Goal: Information Seeking & Learning: Learn about a topic

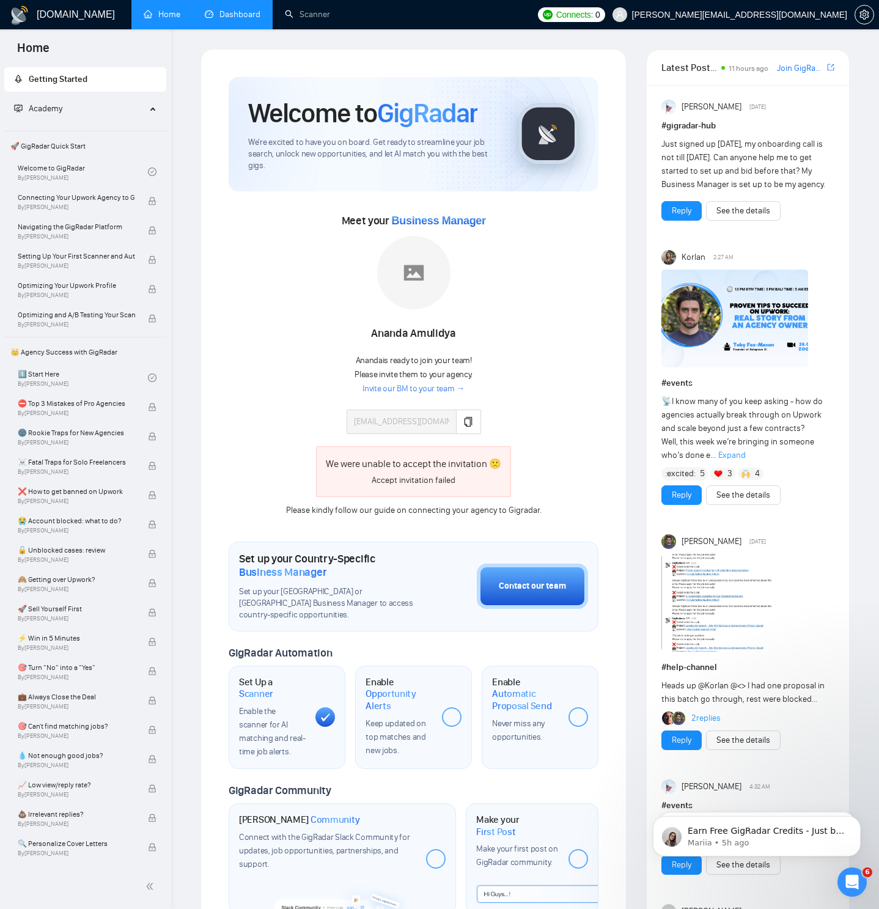
click at [229, 20] on link "Dashboard" at bounding box center [233, 14] width 56 height 10
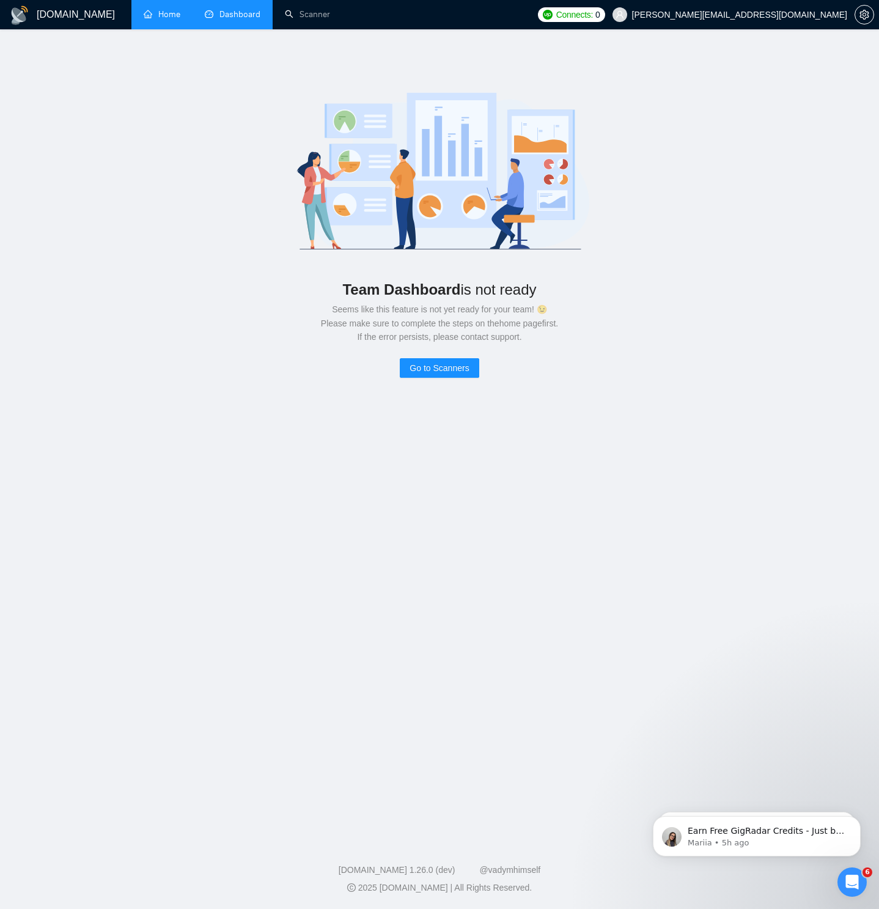
click at [160, 20] on link "Home" at bounding box center [162, 14] width 37 height 10
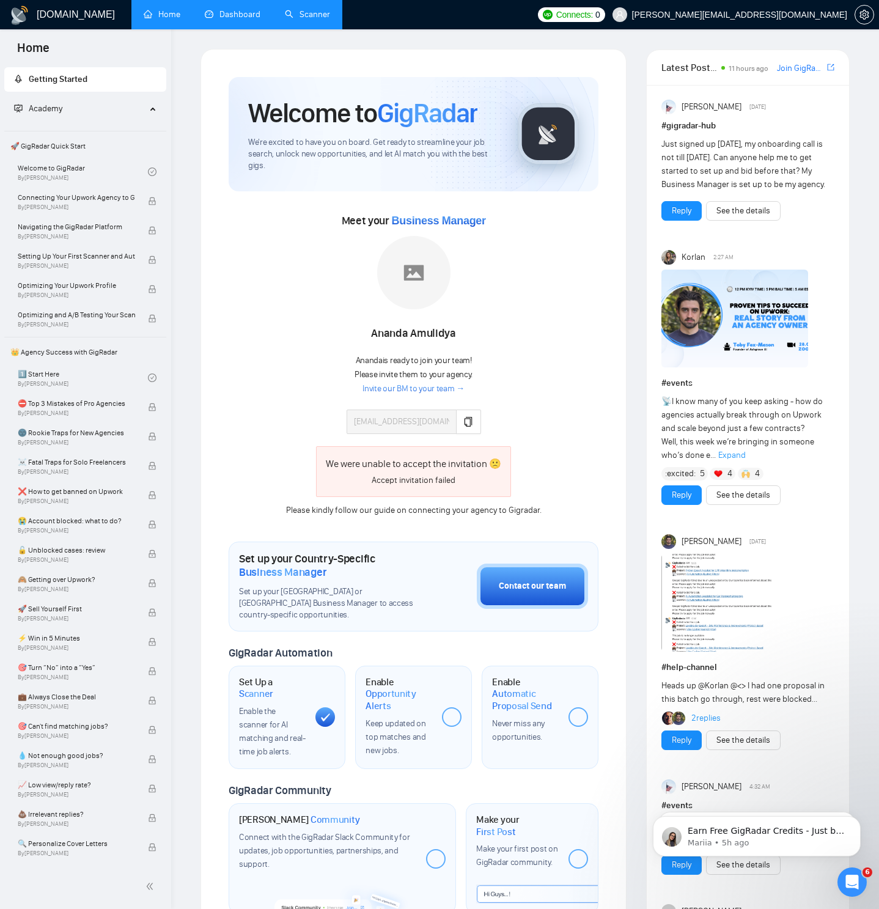
click at [296, 16] on link "Scanner" at bounding box center [307, 14] width 45 height 10
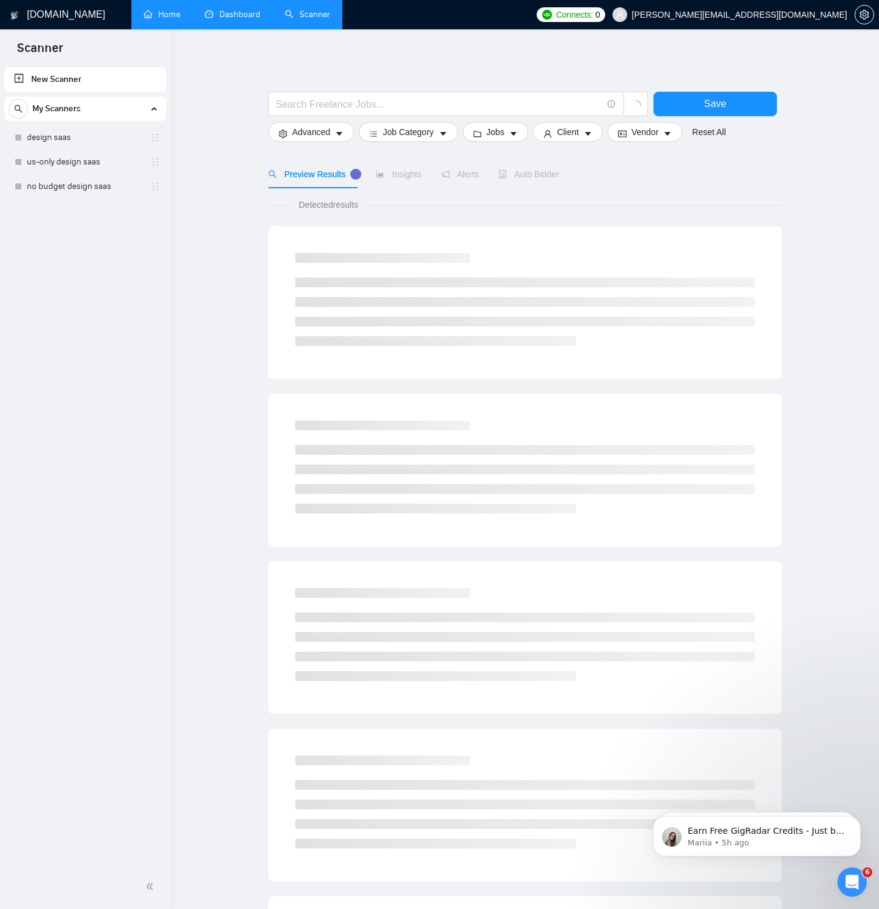
click at [153, 20] on link "Home" at bounding box center [162, 14] width 37 height 10
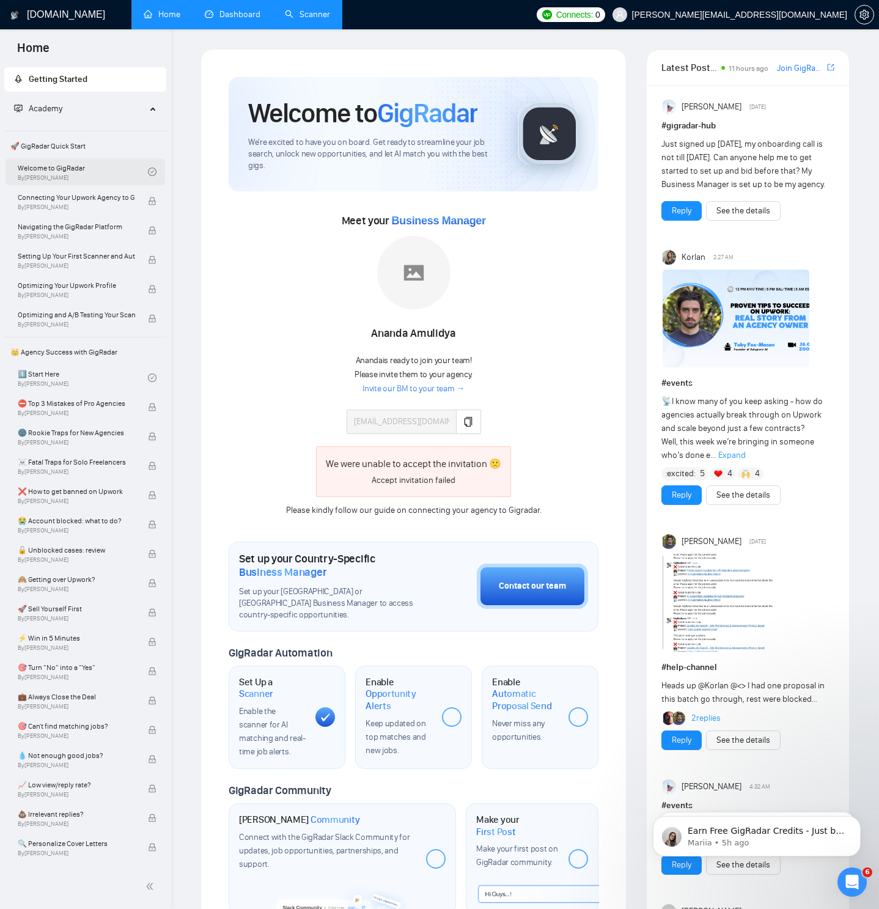
click at [75, 166] on link "Welcome to GigRadar By [PERSON_NAME]" at bounding box center [83, 171] width 130 height 27
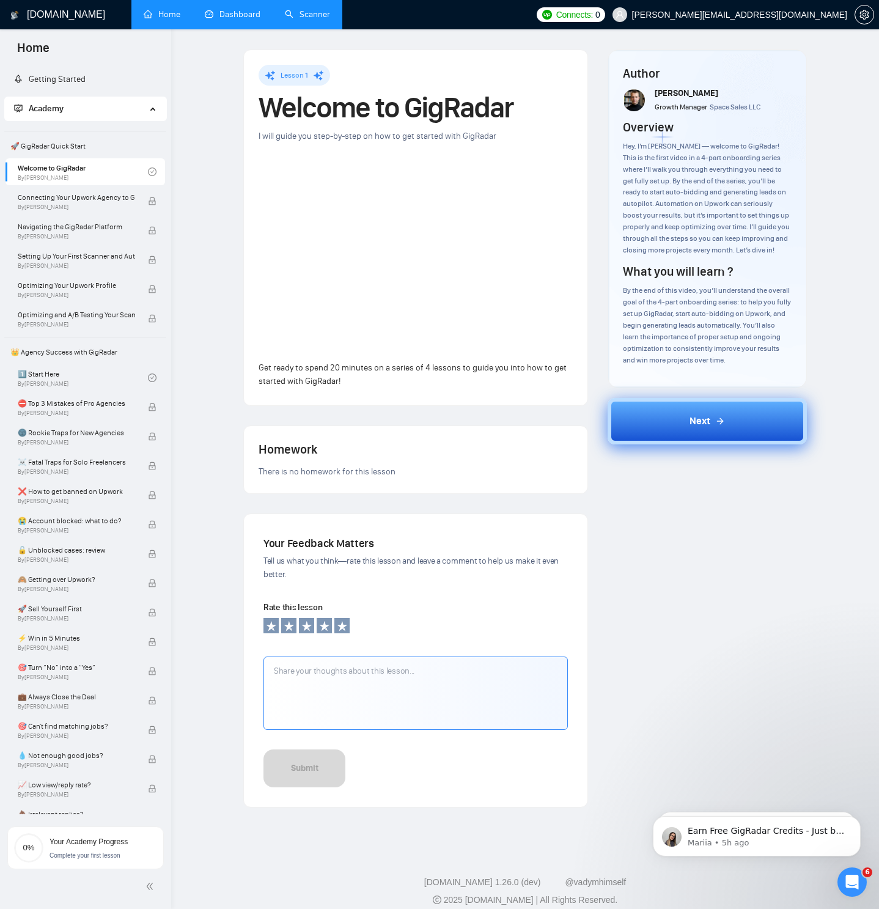
click at [706, 414] on span "Next" at bounding box center [700, 421] width 21 height 15
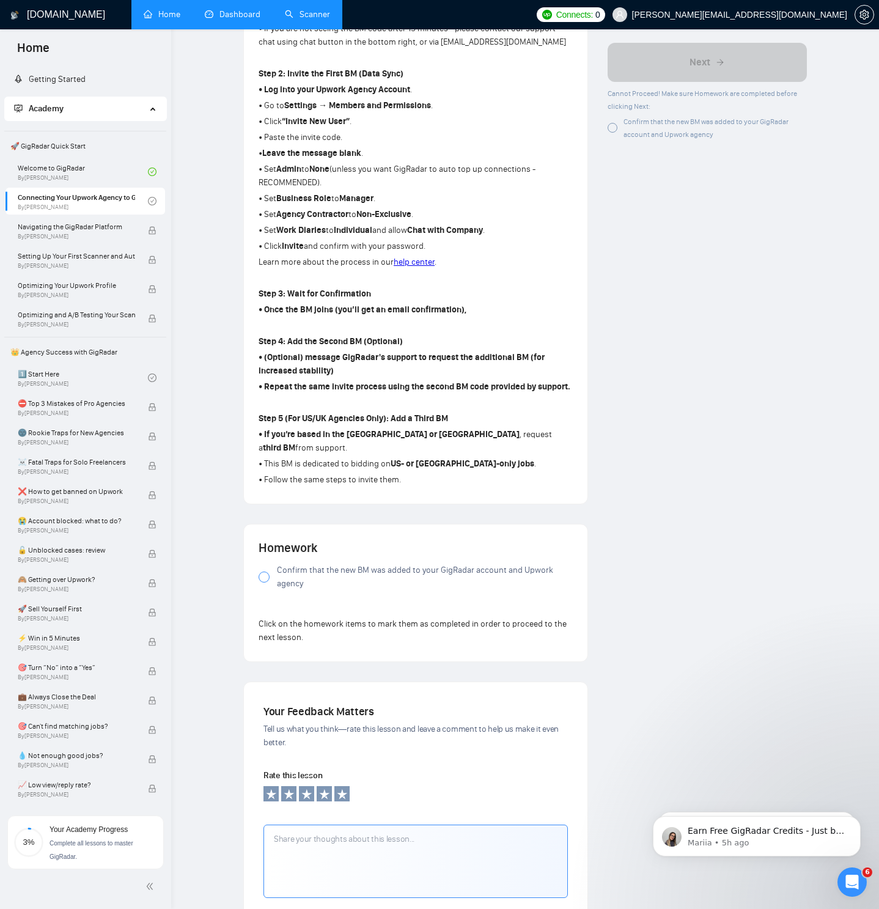
scroll to position [614, 0]
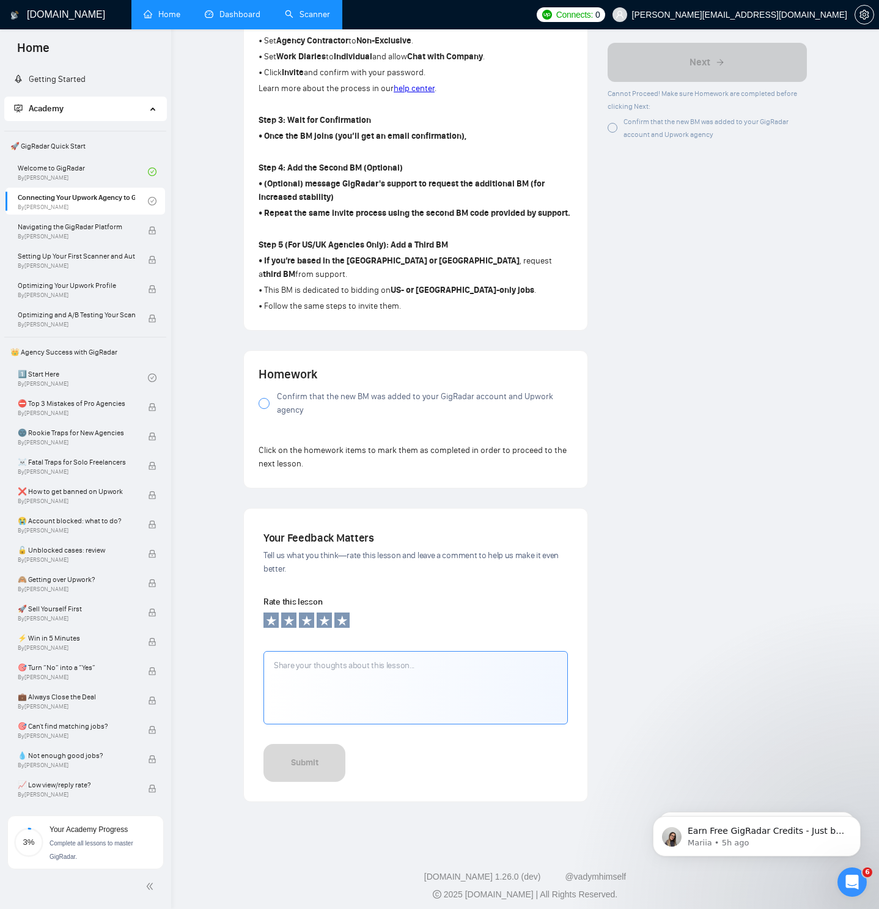
click at [433, 749] on div "Submit" at bounding box center [415, 763] width 304 height 38
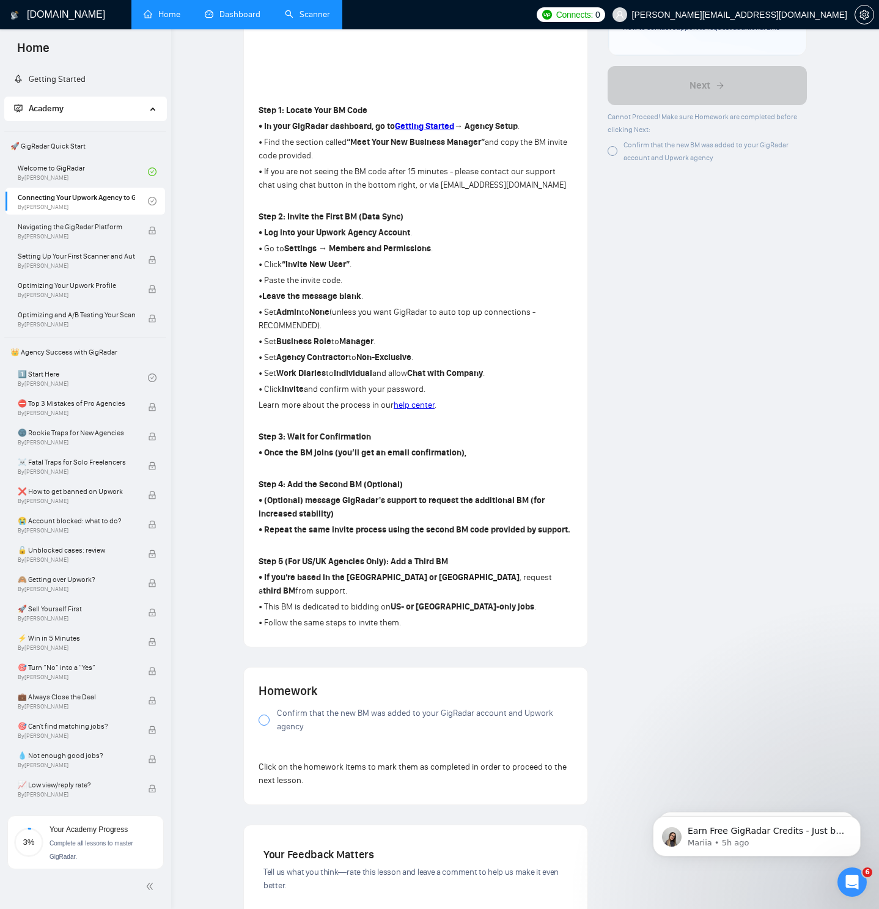
scroll to position [0, 0]
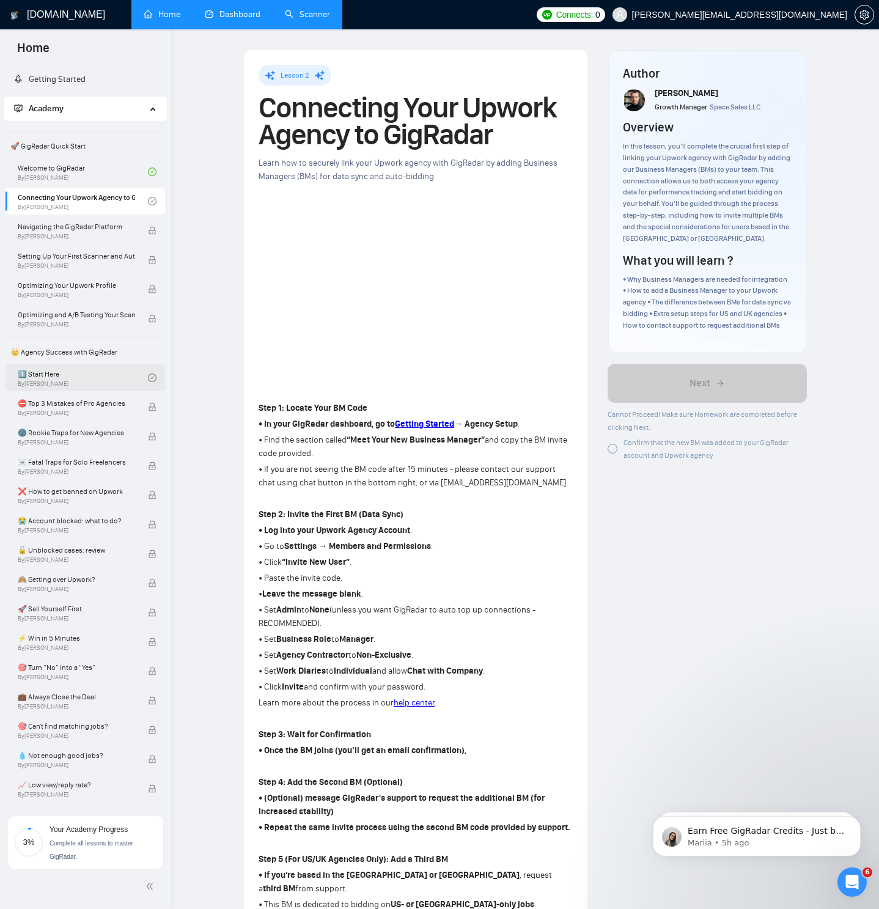
click at [67, 377] on link "1️⃣ Start Here By [PERSON_NAME]" at bounding box center [83, 377] width 130 height 27
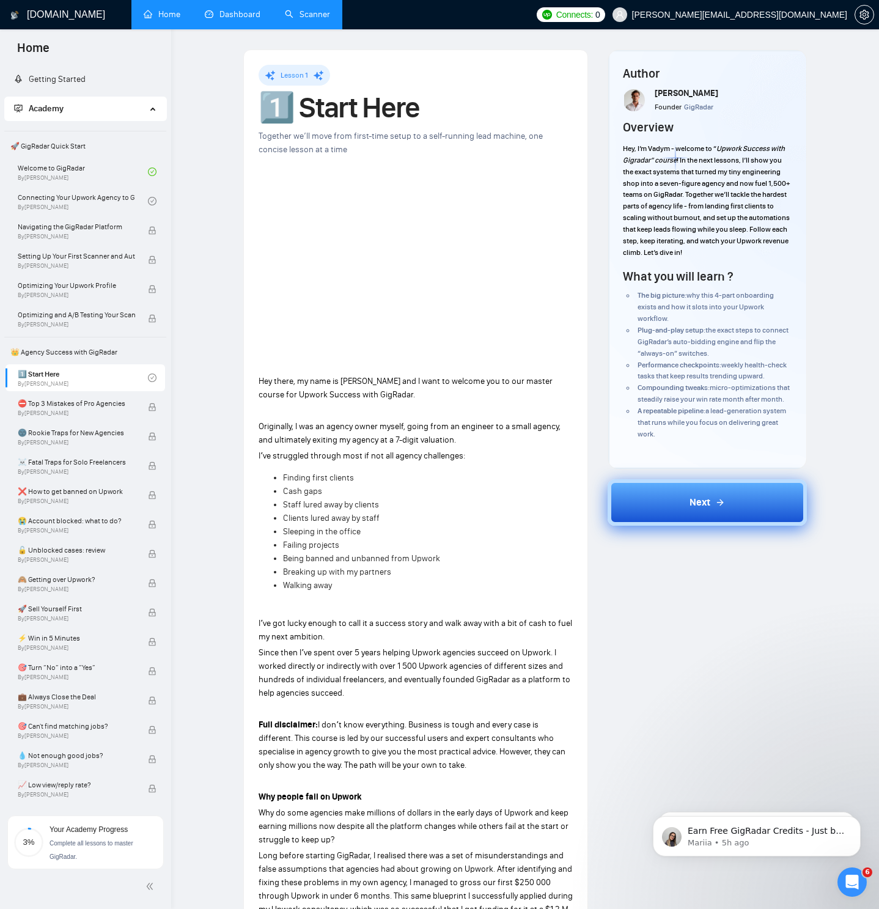
click at [708, 510] on span "Next" at bounding box center [700, 502] width 21 height 15
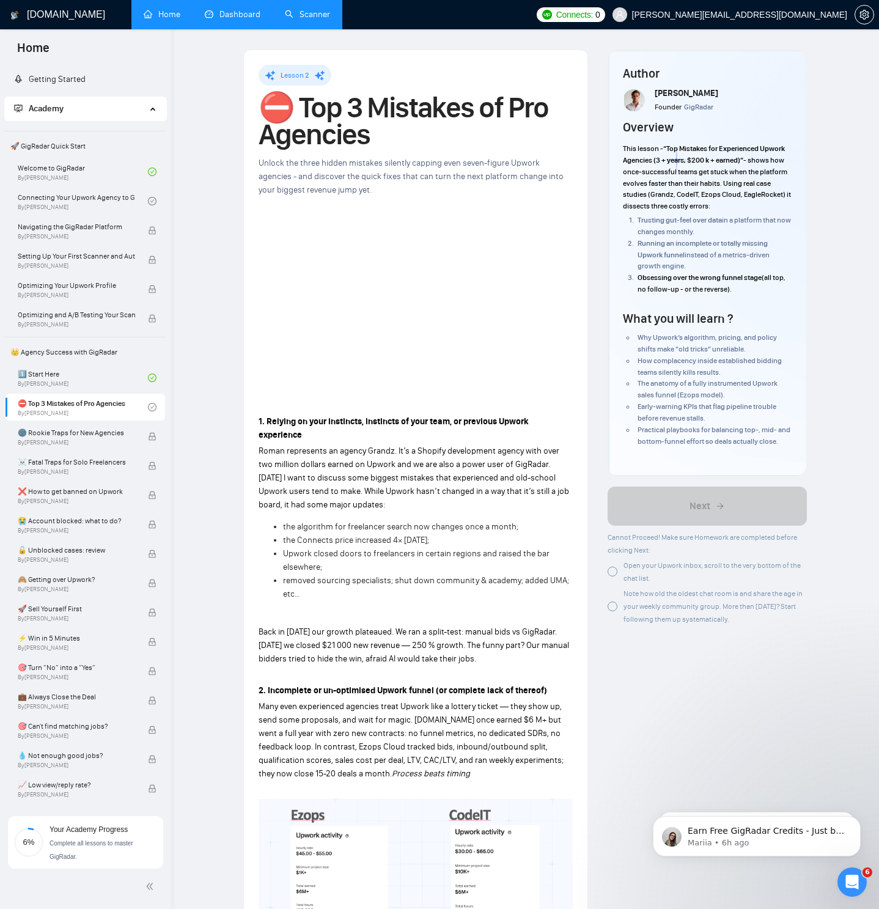
click at [597, 491] on div "Lesson 2 ⛔ Top 3 Mistakes of Pro Agencies Unlock the three hidden mistakes sile…" at bounding box center [416, 870] width 364 height 1640
click at [550, 504] on p "Roman represents an agency Grandz. It’s a Shopify development agency with over …" at bounding box center [416, 477] width 314 height 67
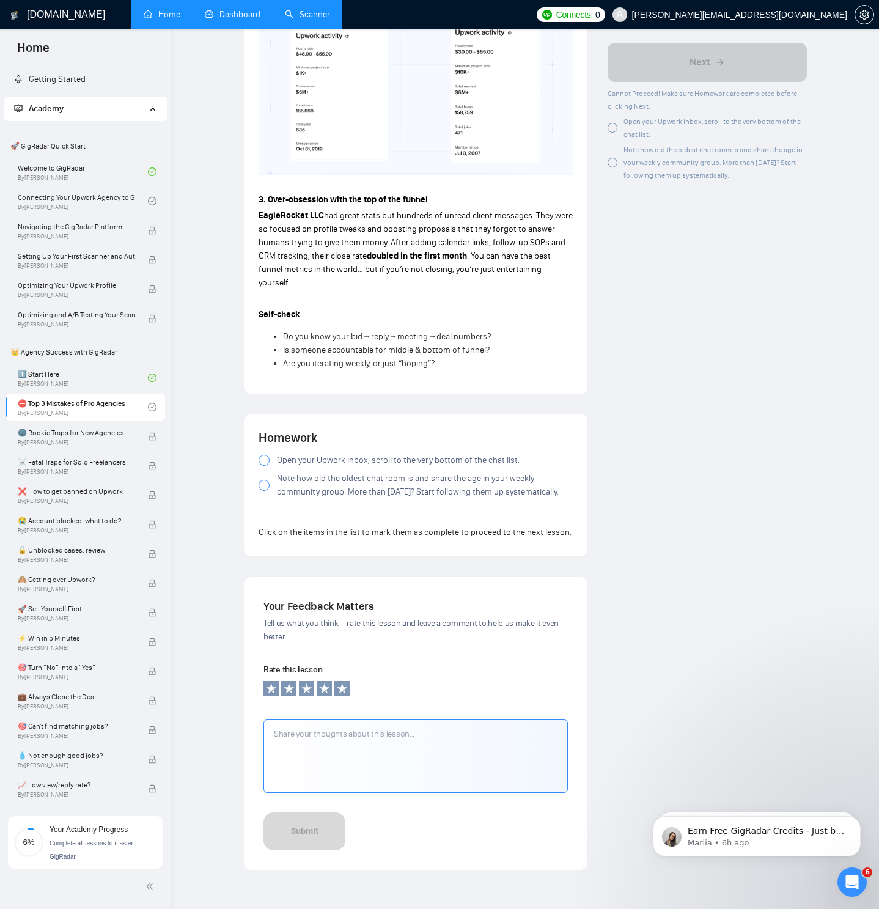
scroll to position [877, 0]
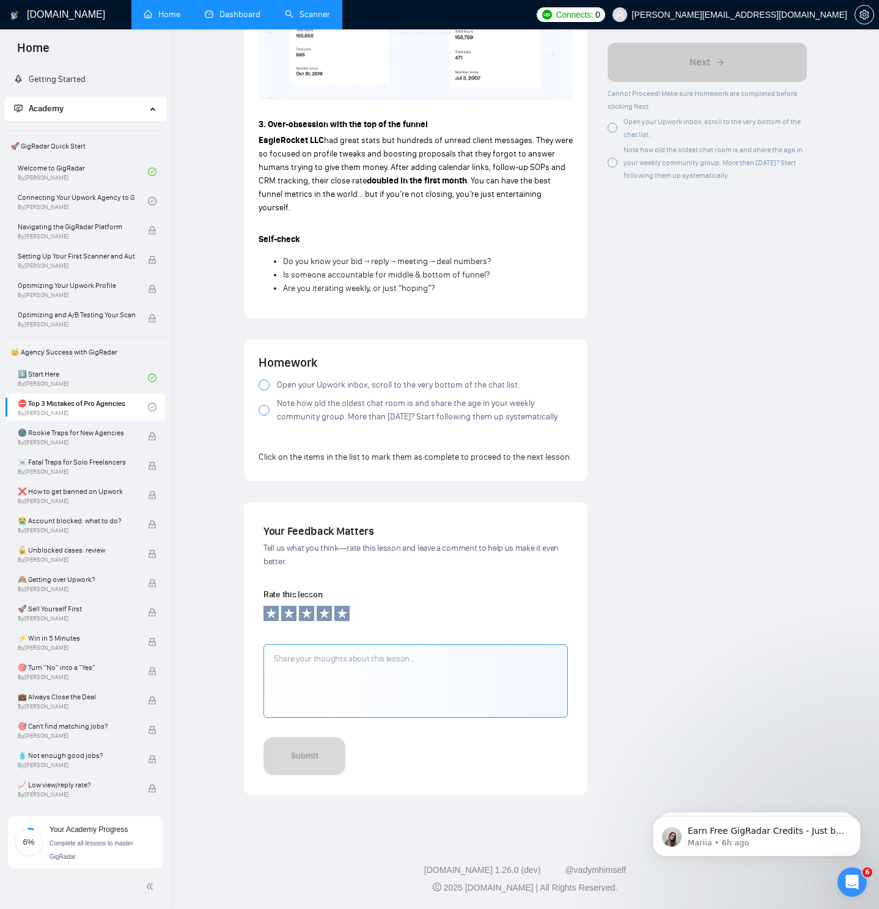
click at [264, 380] on div at bounding box center [264, 385] width 11 height 11
click at [263, 405] on div at bounding box center [264, 410] width 11 height 11
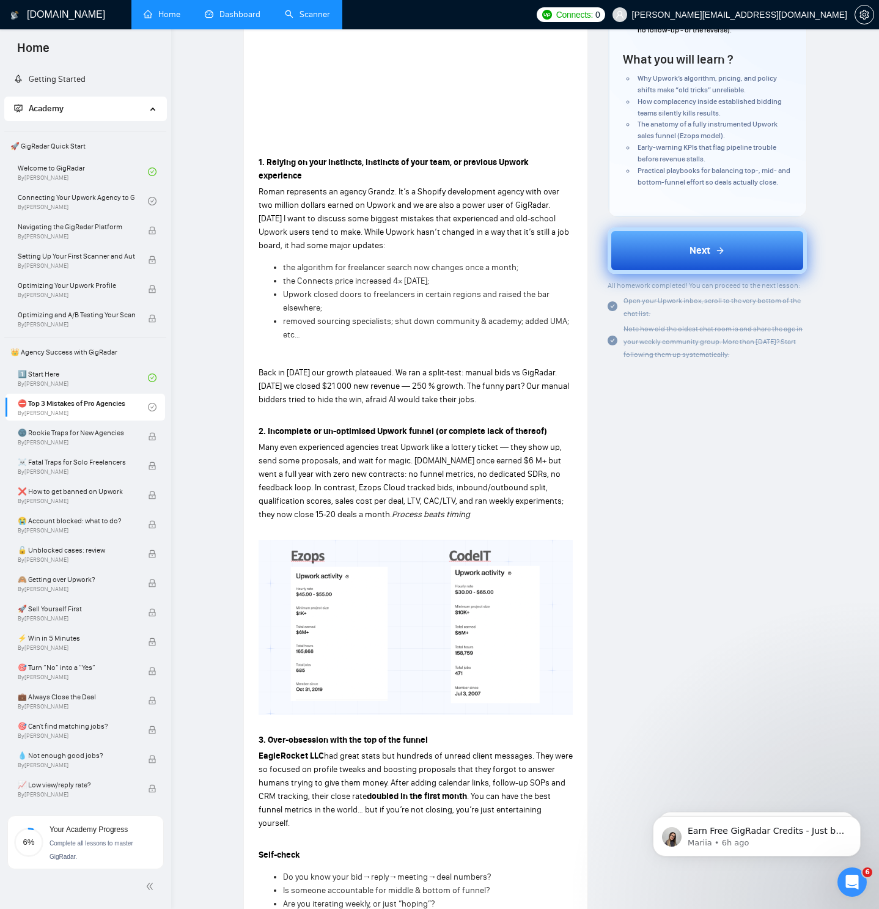
scroll to position [257, 0]
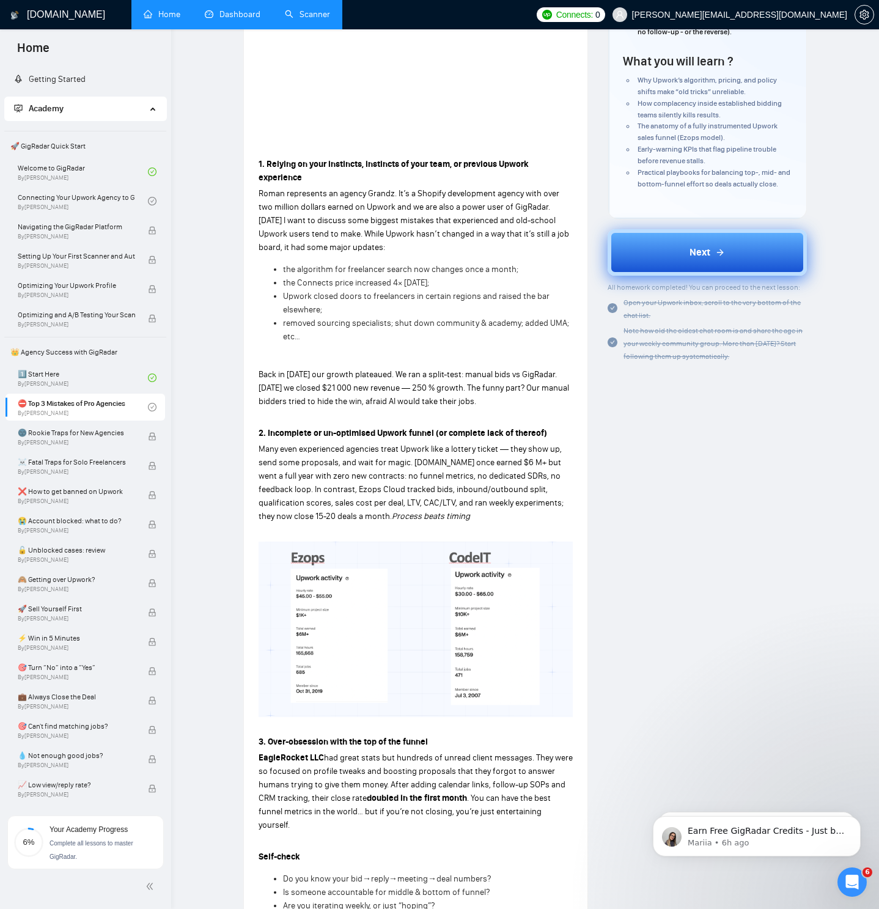
click at [678, 260] on button "Next" at bounding box center [707, 252] width 199 height 46
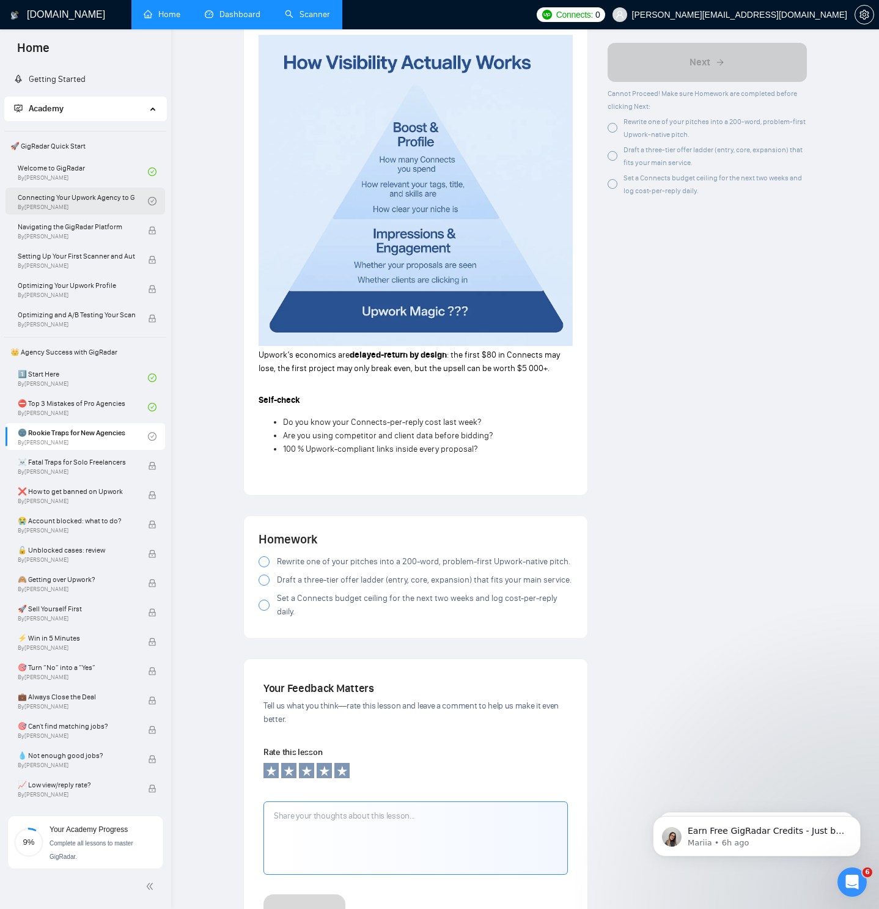
click at [85, 197] on link "Connecting Your Upwork Agency to GigRadar By [PERSON_NAME]" at bounding box center [83, 201] width 130 height 27
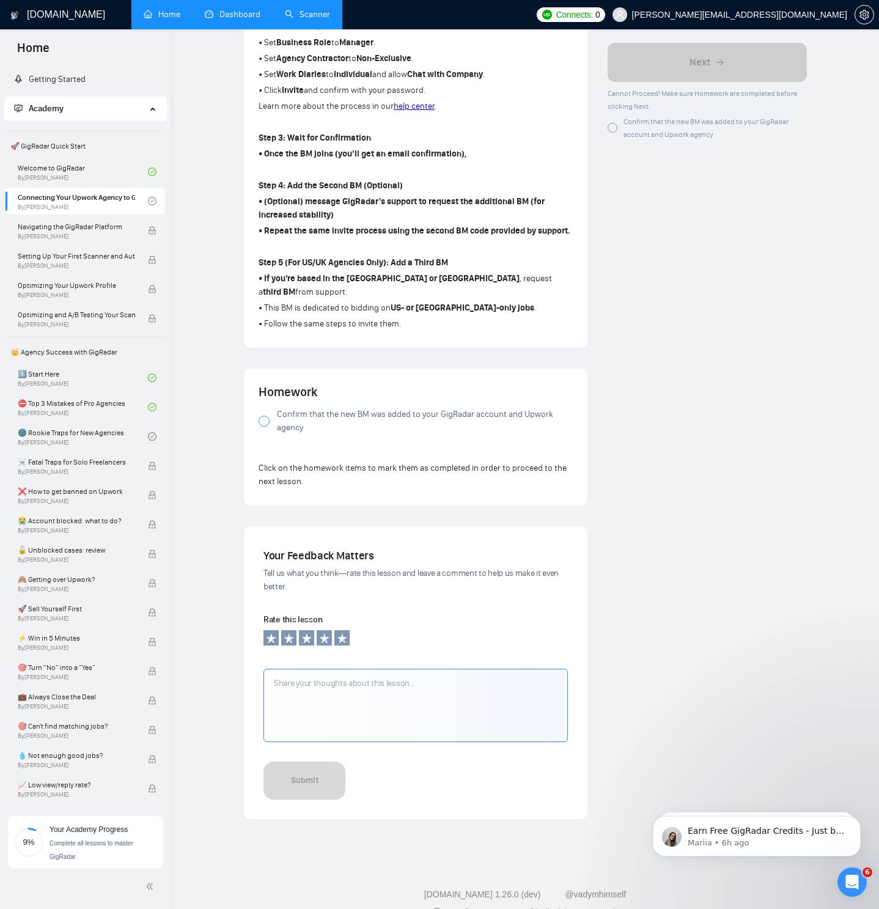
scroll to position [614, 0]
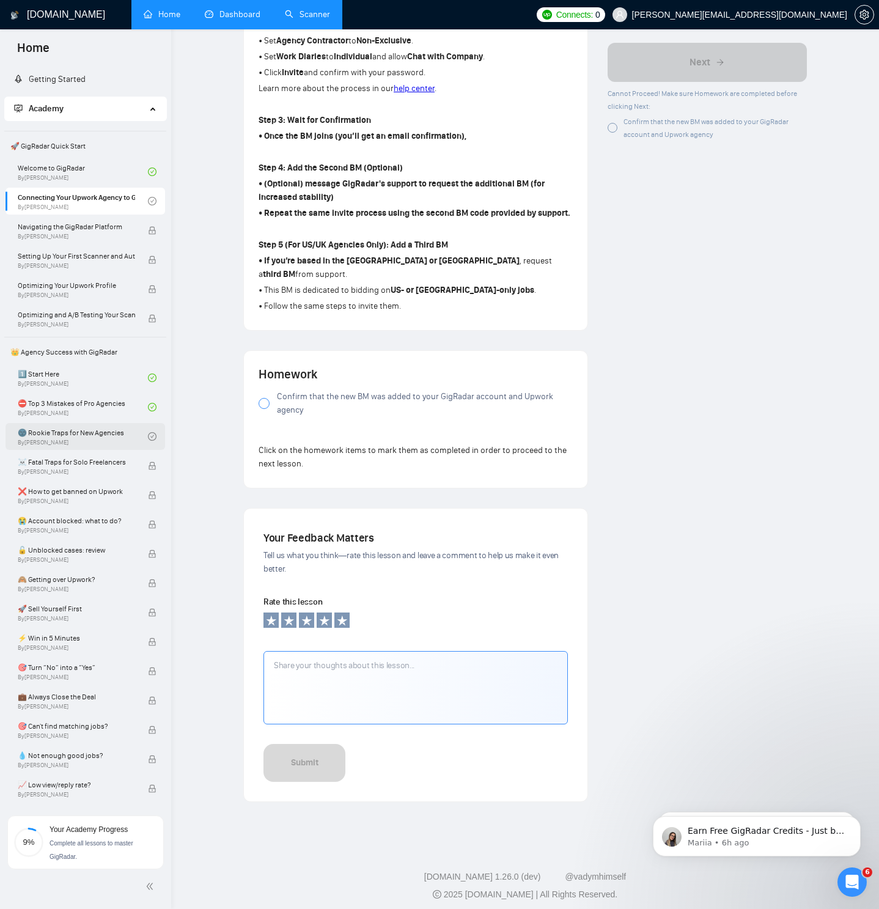
click at [67, 438] on link "🌚 Rookie Traps for New Agencies By [PERSON_NAME]" at bounding box center [83, 436] width 130 height 27
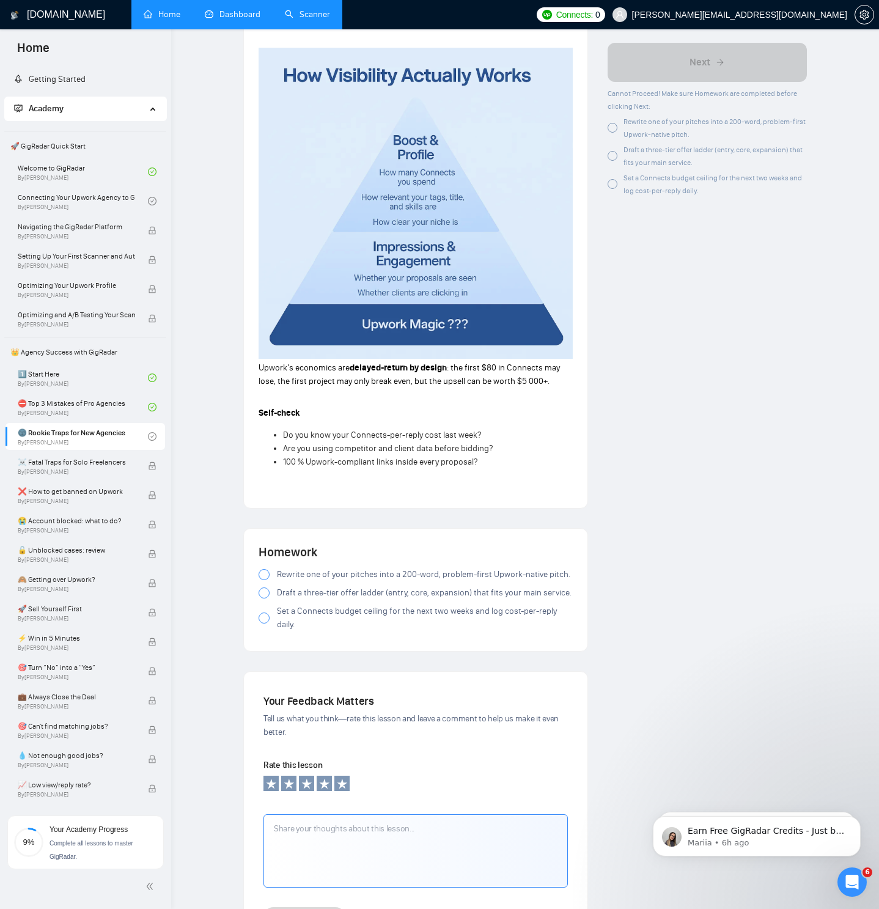
scroll to position [975, 0]
click at [341, 576] on span "Rewrite one of your pitches into a 200-word, problem-first Upwork-native pitch." at bounding box center [423, 573] width 293 height 13
click at [331, 595] on span "Draft a three-tier offer ladder (entry, core, expansion) that fits your main se…" at bounding box center [424, 591] width 295 height 13
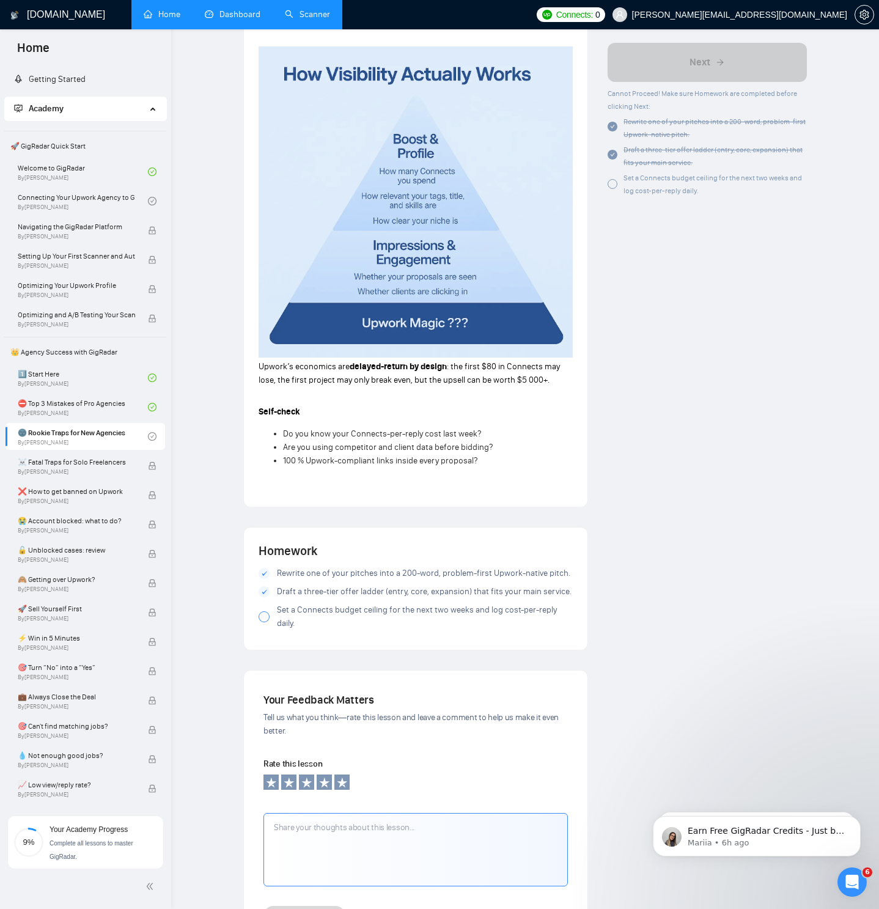
click at [312, 617] on span "Set a Connects budget ceiling for the next two weeks and log cost-per-reply dai…" at bounding box center [425, 616] width 296 height 27
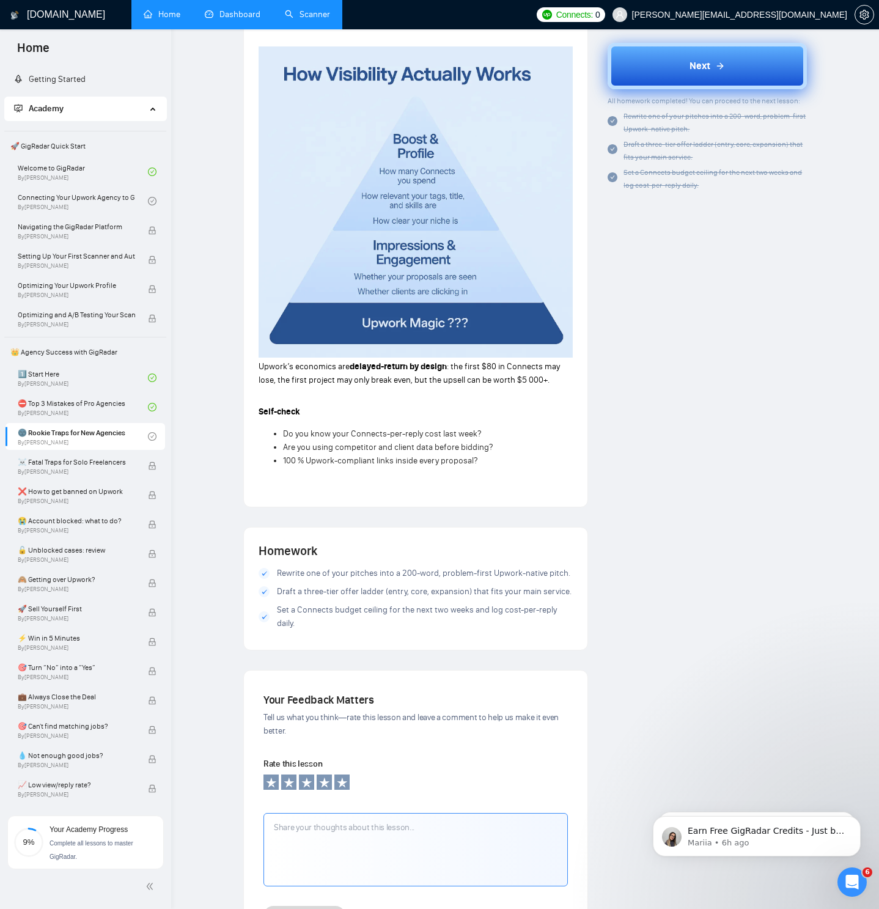
click at [690, 63] on span "Next" at bounding box center [700, 66] width 21 height 15
